Goal: Task Accomplishment & Management: Manage account settings

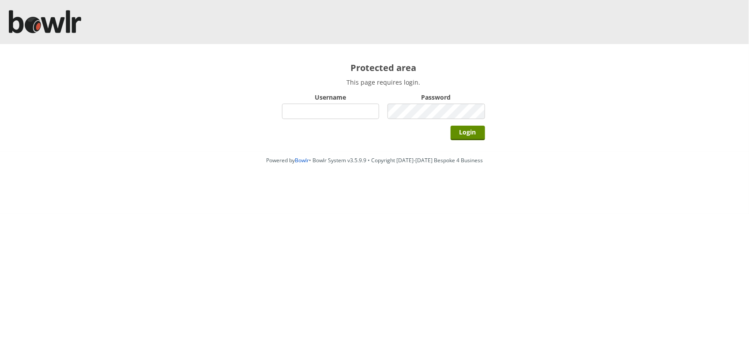
click at [301, 115] on input "Username" at bounding box center [331, 111] width 98 height 15
type input "Director"
click at [451, 126] on input "Login" at bounding box center [468, 133] width 34 height 15
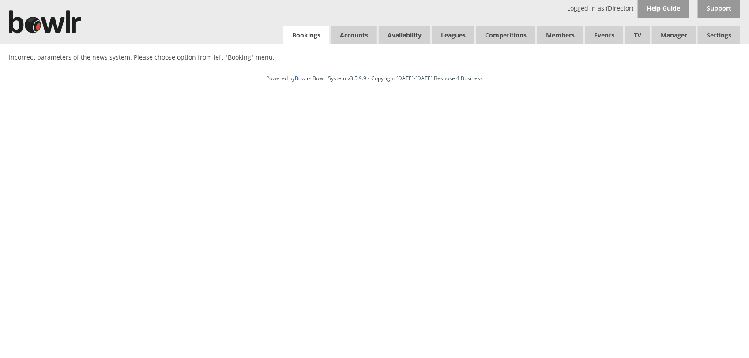
click at [310, 38] on link "Bookings" at bounding box center [306, 35] width 46 height 18
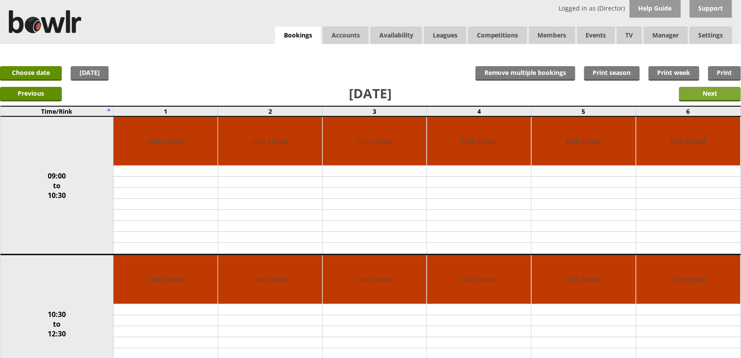
click at [694, 94] on input "Next" at bounding box center [710, 94] width 62 height 15
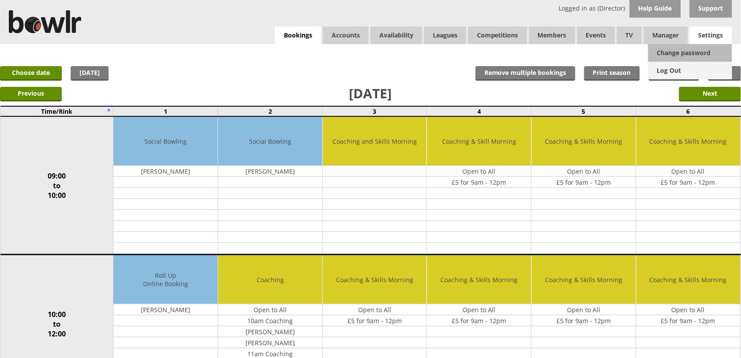
click at [686, 71] on link "Log Out" at bounding box center [690, 71] width 84 height 18
